Goal: Task Accomplishment & Management: Use online tool/utility

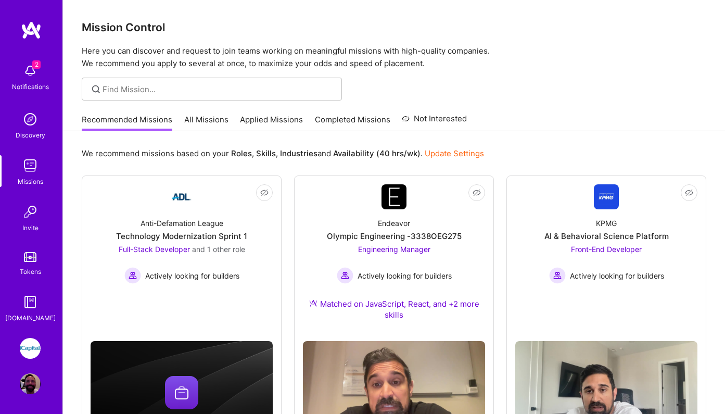
click at [31, 70] on img at bounding box center [30, 70] width 21 height 21
click at [272, 120] on link "Applied Missions" at bounding box center [271, 122] width 63 height 17
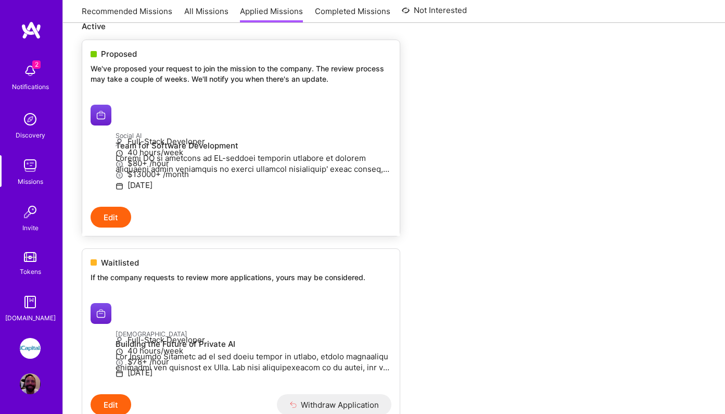
scroll to position [135, 0]
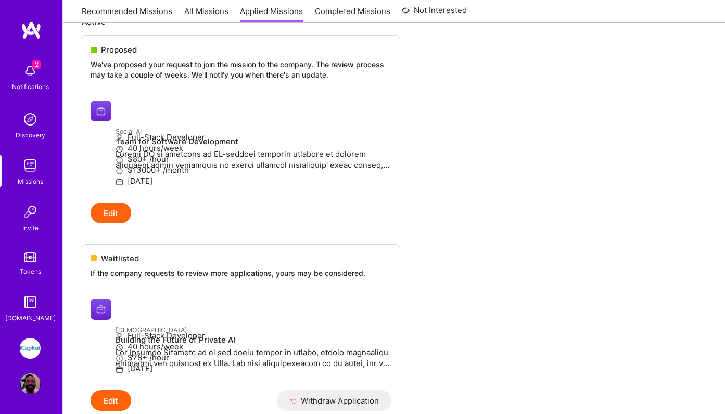
click at [28, 350] on img at bounding box center [30, 348] width 21 height 21
